Goal: Information Seeking & Learning: Learn about a topic

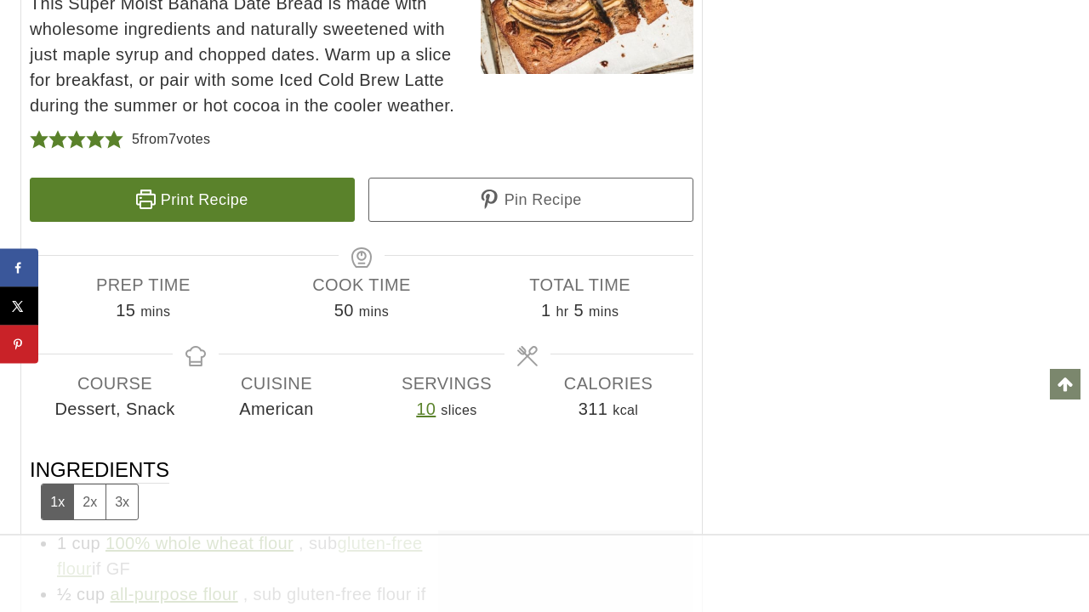
scroll to position [9566, 0]
